Goal: Task Accomplishment & Management: Manage account settings

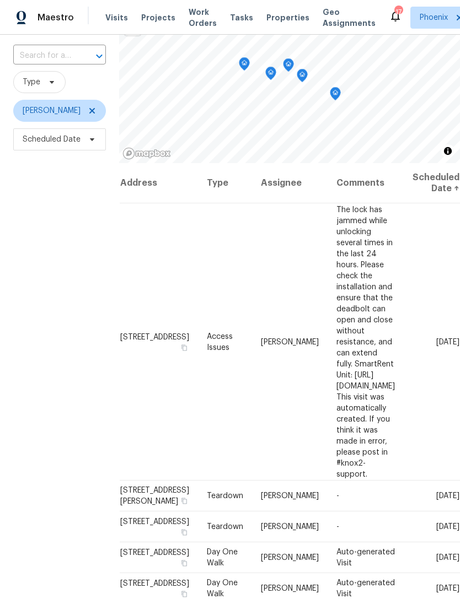
scroll to position [2, 0]
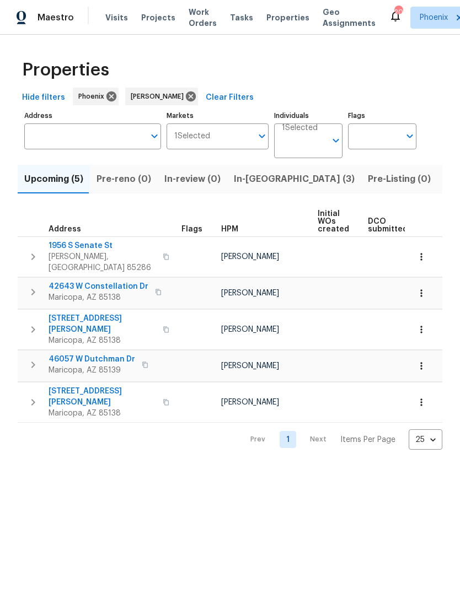
click at [256, 187] on span "In-reno (3)" at bounding box center [294, 178] width 121 height 15
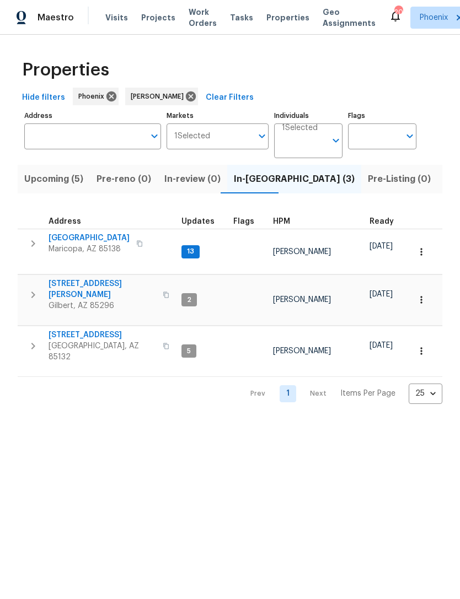
click at [92, 244] on span "42549 W Monteverde Dr" at bounding box center [89, 238] width 81 height 11
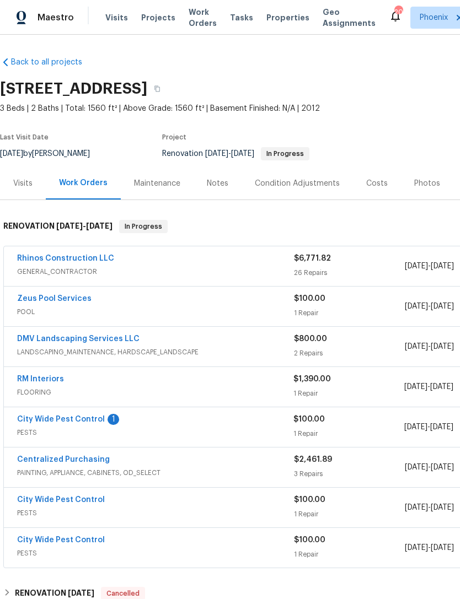
click at [77, 423] on link "City Wide Pest Control" at bounding box center [61, 420] width 88 height 8
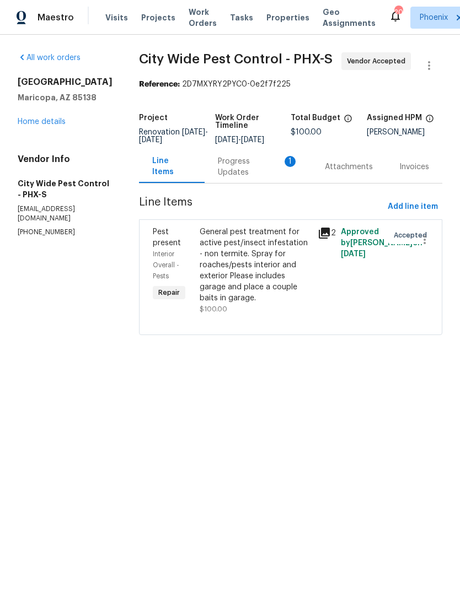
click at [265, 178] on div "Progress Updates 1" at bounding box center [258, 167] width 80 height 22
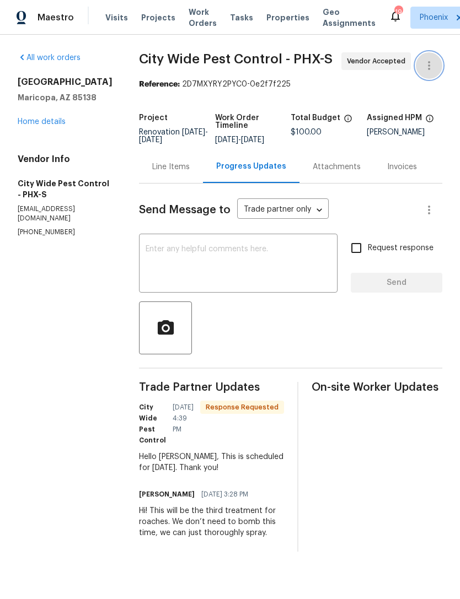
click at [430, 72] on icon "button" at bounding box center [428, 65] width 13 height 13
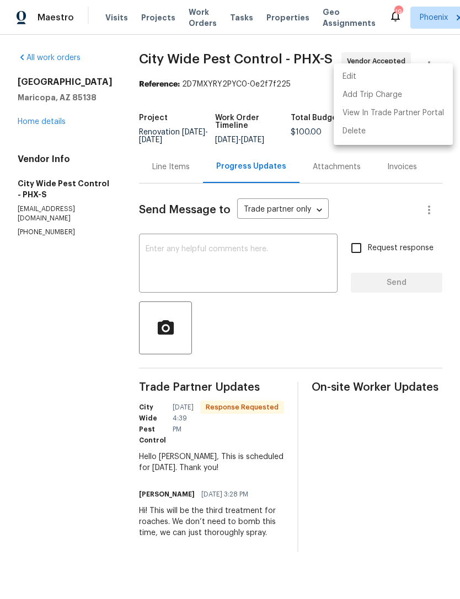
click at [351, 76] on li "Edit" at bounding box center [393, 77] width 119 height 18
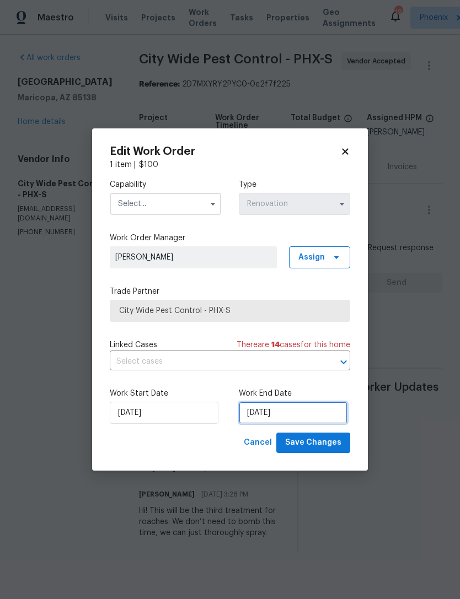
click at [309, 418] on input "10/18/2025" at bounding box center [293, 413] width 109 height 22
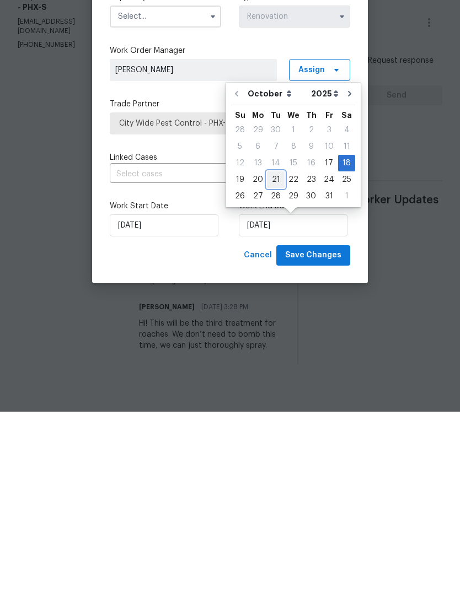
click at [273, 359] on div "21" at bounding box center [276, 366] width 18 height 15
type input "10/21/2025"
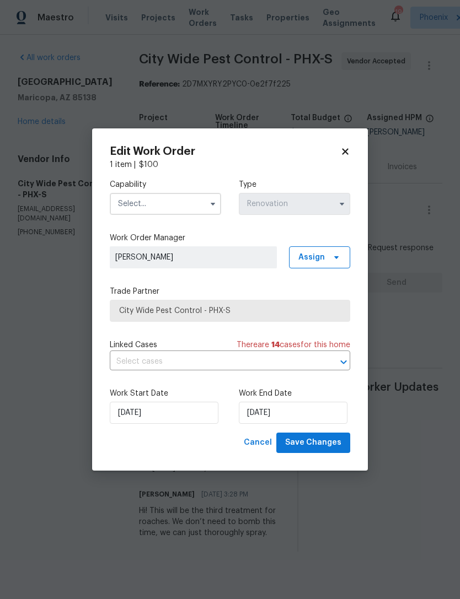
click at [195, 208] on input "text" at bounding box center [165, 204] width 111 height 22
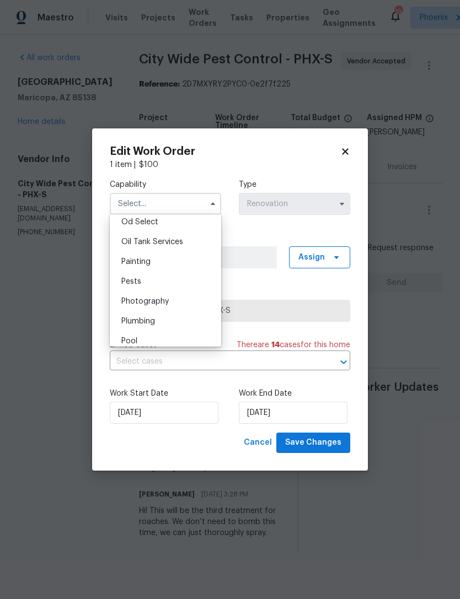
scroll to position [885, 0]
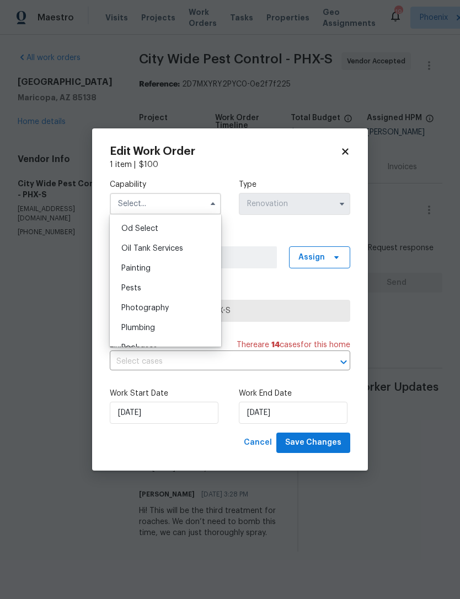
click at [136, 280] on div "Pests" at bounding box center [165, 288] width 106 height 20
type input "Pests"
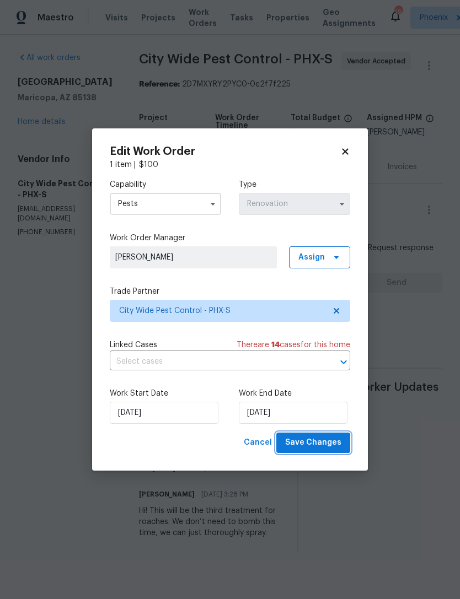
click at [330, 448] on span "Save Changes" at bounding box center [313, 443] width 56 height 14
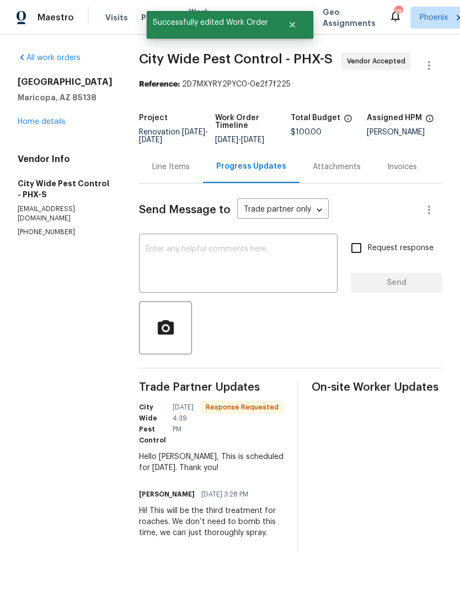
click at [252, 270] on textarea at bounding box center [238, 264] width 185 height 39
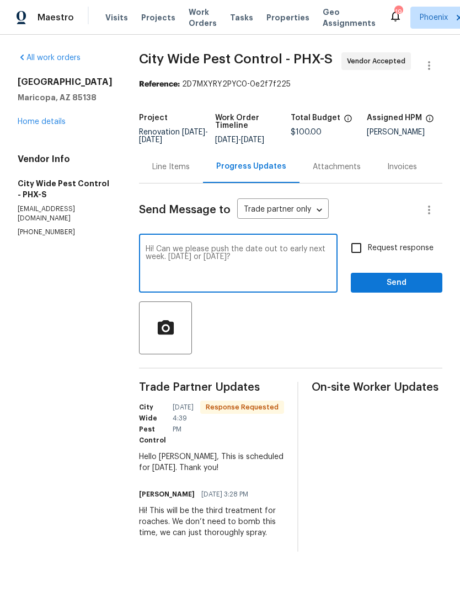
type textarea "Hi! Can we please push the date out to early next week. Tuesday or Wednesday?"
click at [396, 293] on button "Send" at bounding box center [397, 283] width 92 height 20
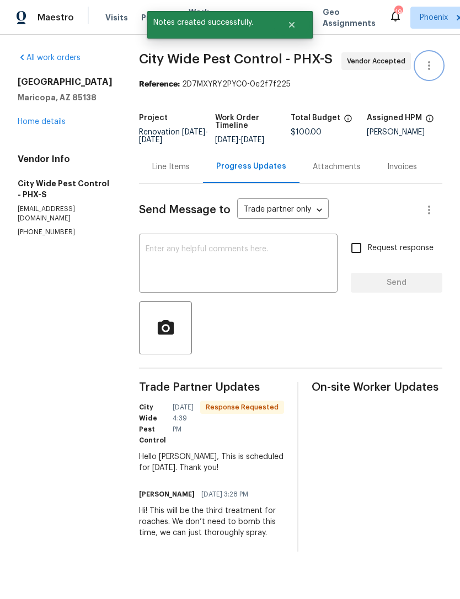
click at [430, 72] on icon "button" at bounding box center [428, 65] width 13 height 13
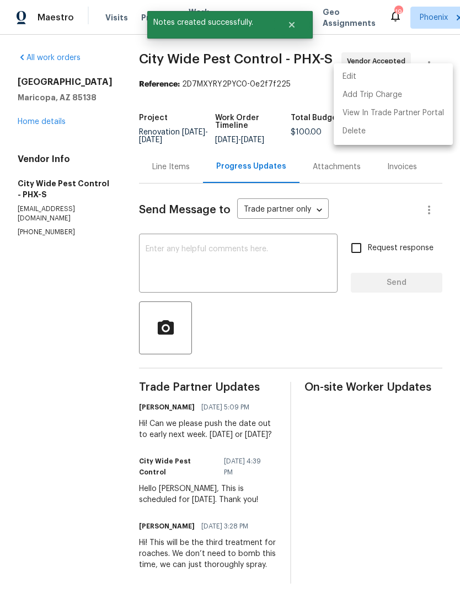
click at [352, 77] on li "Edit" at bounding box center [393, 77] width 119 height 18
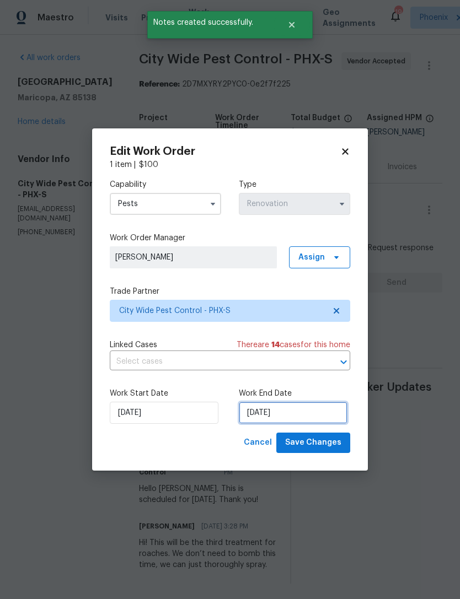
click at [314, 414] on input "10/21/2025" at bounding box center [293, 413] width 109 height 22
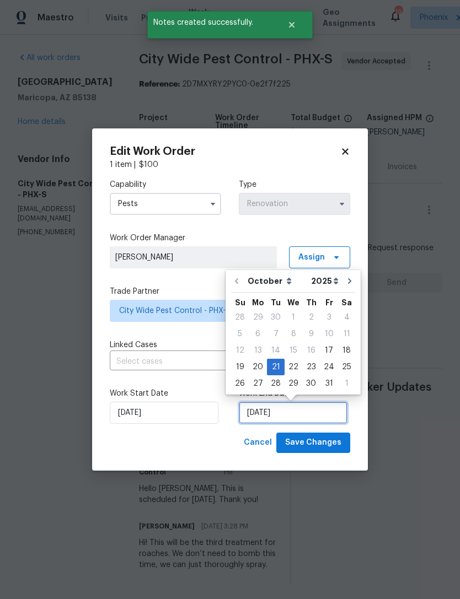
scroll to position [20, 0]
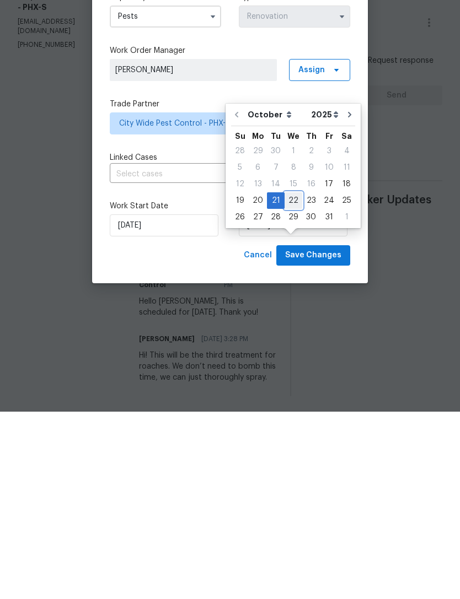
click at [291, 380] on div "22" at bounding box center [294, 387] width 18 height 15
type input "10/22/2025"
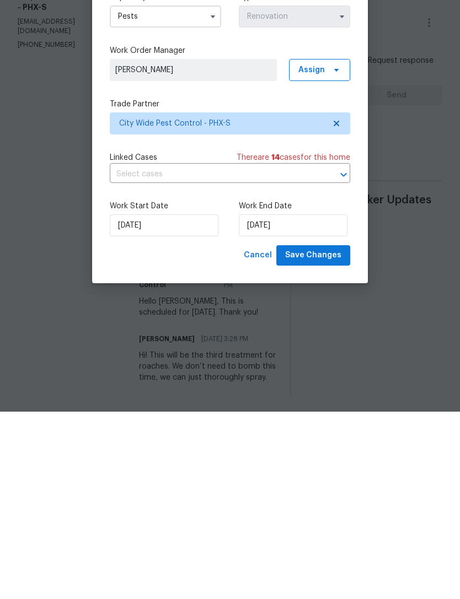
scroll to position [35, 0]
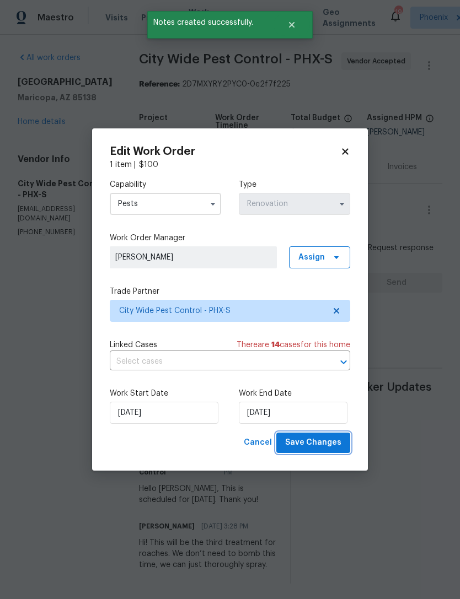
click at [320, 448] on span "Save Changes" at bounding box center [313, 443] width 56 height 14
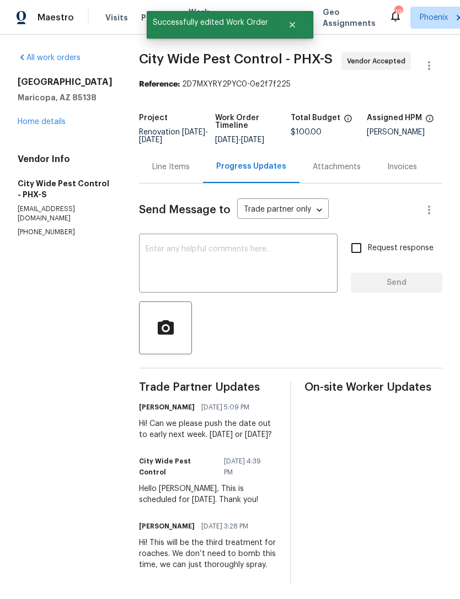
click at [51, 118] on link "Home details" at bounding box center [42, 122] width 48 height 8
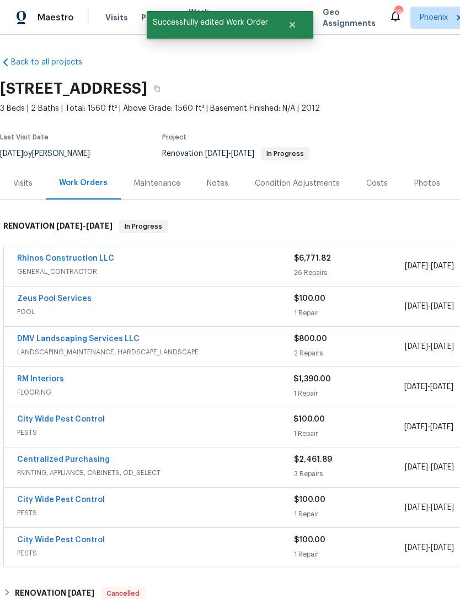
click at [43, 375] on link "RM Interiors" at bounding box center [40, 379] width 47 height 8
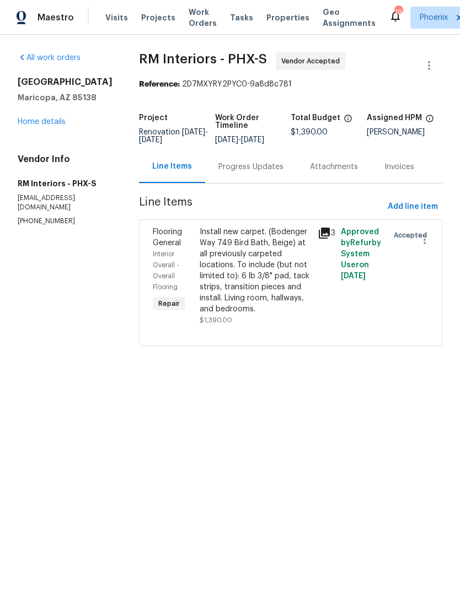
click at [251, 173] on div "Progress Updates" at bounding box center [250, 167] width 65 height 11
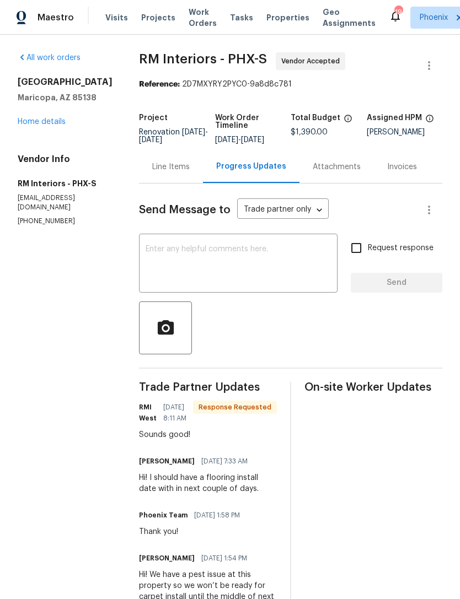
click at [253, 284] on textarea at bounding box center [238, 264] width 185 height 39
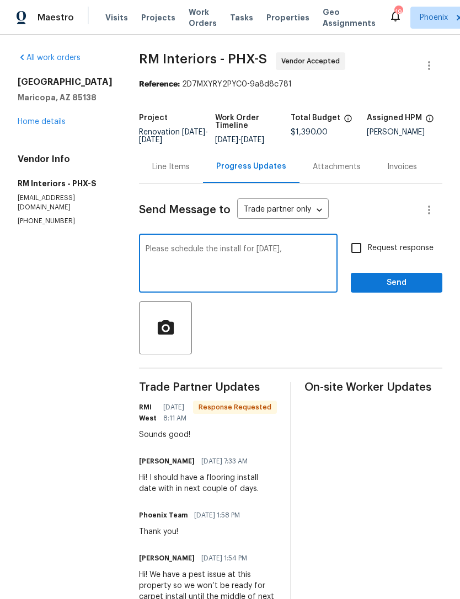
type textarea "Please schedule the install for Friday,"
click at [415, 290] on span "Send" at bounding box center [396, 283] width 74 height 14
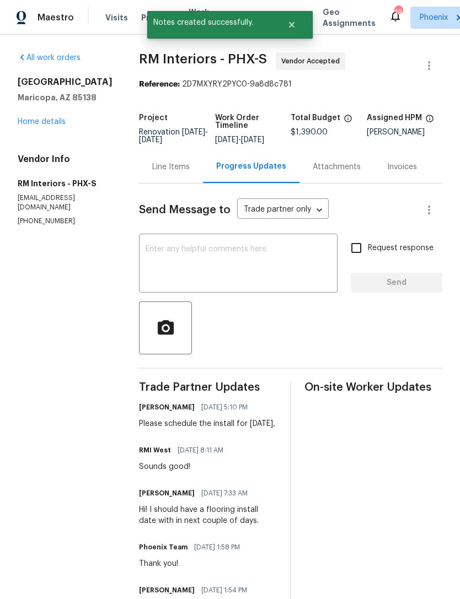
click at [48, 126] on link "Home details" at bounding box center [42, 122] width 48 height 8
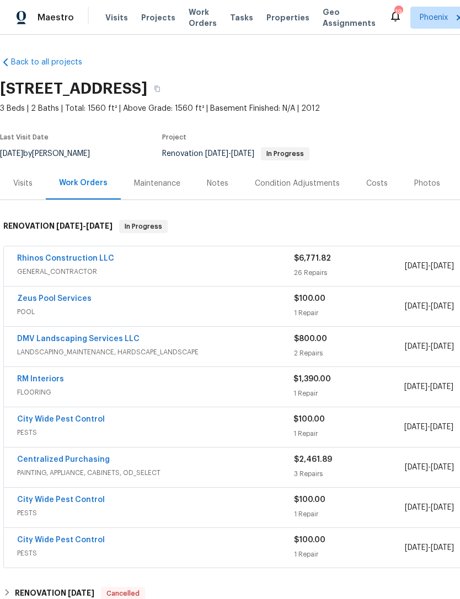
click at [121, 343] on link "DMV Landscaping Services LLC" at bounding box center [78, 339] width 122 height 8
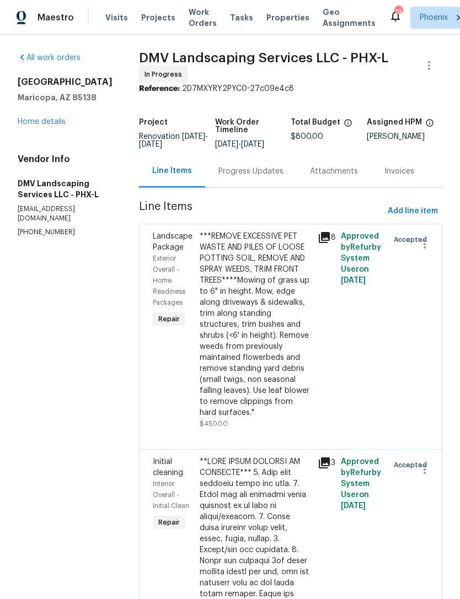
click at [243, 177] on div "Progress Updates" at bounding box center [250, 171] width 65 height 11
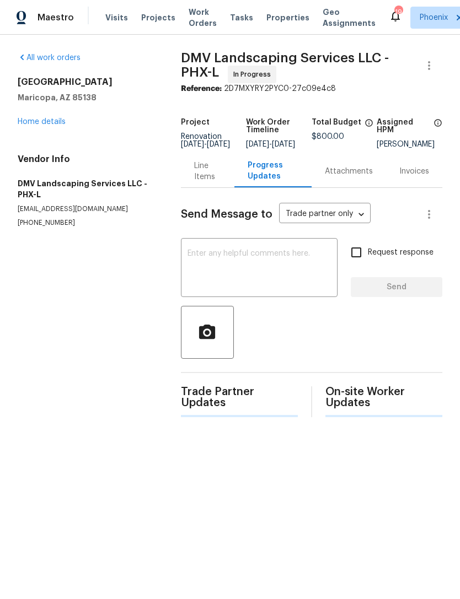
click at [246, 278] on textarea at bounding box center [258, 269] width 143 height 39
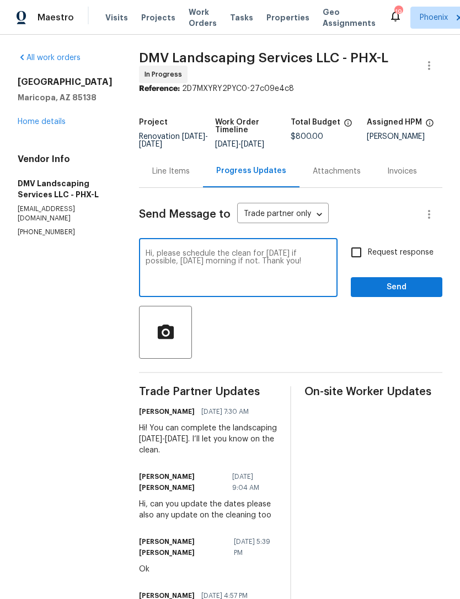
type textarea "Hi, please schedule the clean for Saturday if possible, Monday morning if not. …"
click at [406, 293] on span "Send" at bounding box center [396, 288] width 74 height 14
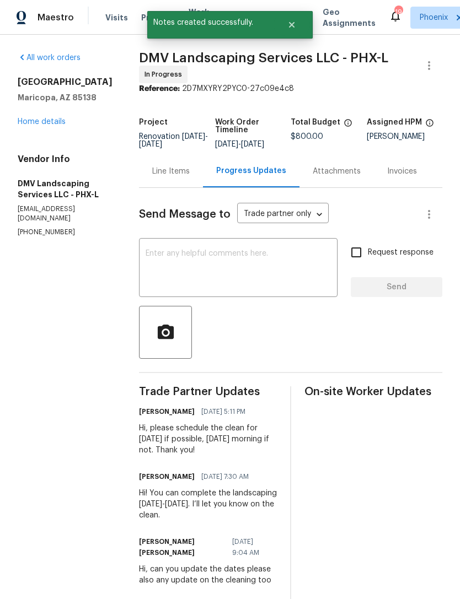
click at [58, 126] on link "Home details" at bounding box center [42, 122] width 48 height 8
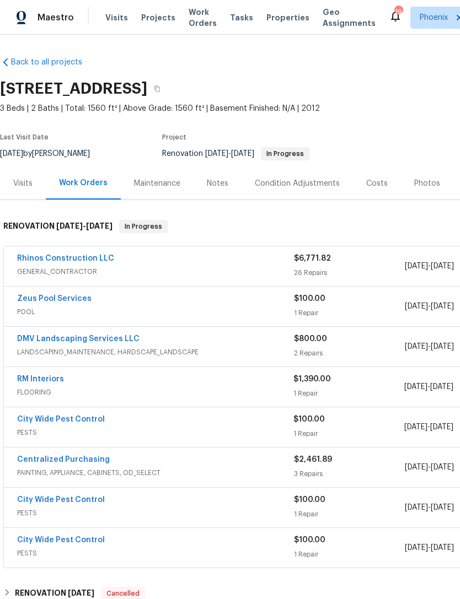
click at [222, 189] on div "Notes" at bounding box center [218, 183] width 22 height 11
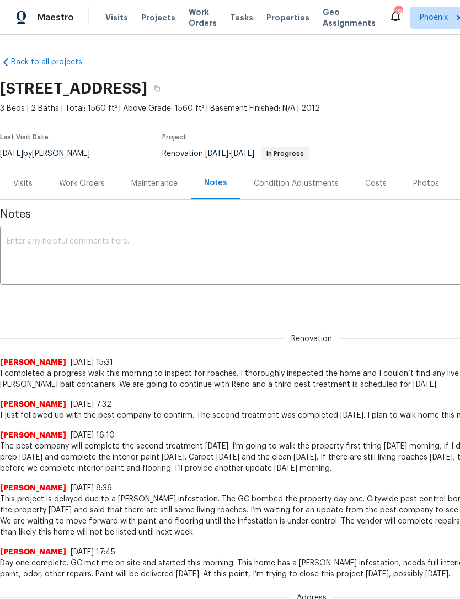
click at [183, 259] on textarea at bounding box center [312, 257] width 610 height 39
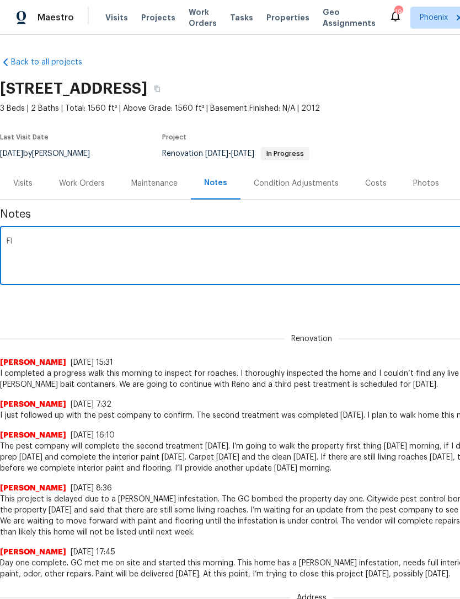
type textarea "F"
